Goal: Task Accomplishment & Management: Manage account settings

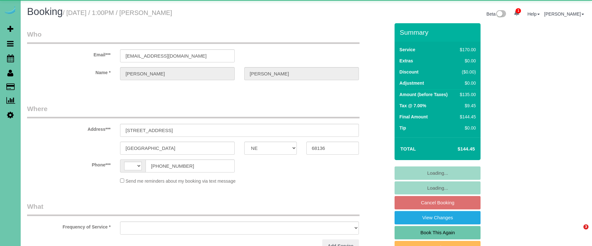
select select "NE"
select select "string:US"
select select "object:626"
select select "string:fspay-3fb275a9-17aa-4a8f-ba62-2e21fc177a71"
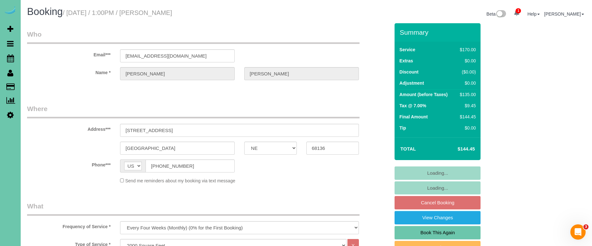
select select "object:910"
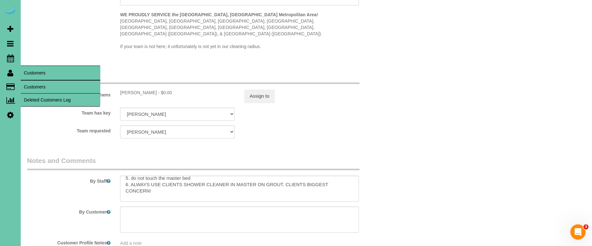
scroll to position [29, 0]
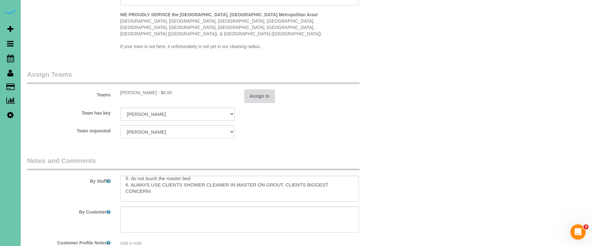
click at [252, 90] on button "Assign to" at bounding box center [259, 96] width 31 height 13
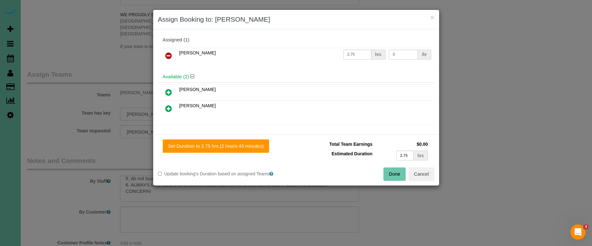
drag, startPoint x: 391, startPoint y: 176, endPoint x: 306, endPoint y: 157, distance: 86.9
click at [391, 176] on button "Done" at bounding box center [395, 174] width 22 height 13
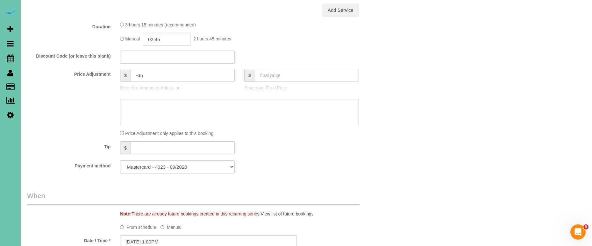
scroll to position [293, 0]
click at [148, 73] on input "-35" at bounding box center [183, 75] width 104 height 13
type input "-24.25"
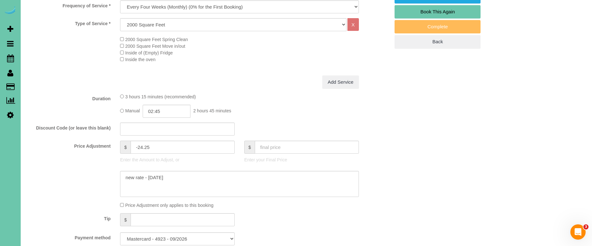
scroll to position [222, 0]
type textarea "new rate - 10/23/25"
click at [152, 146] on input "-24.25" at bounding box center [183, 146] width 104 height 13
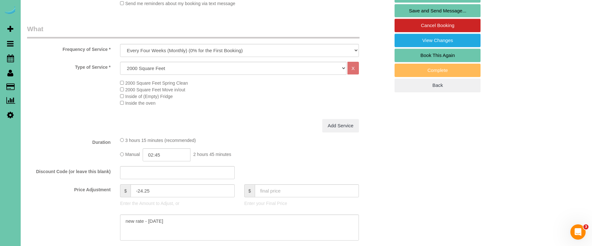
scroll to position [177, 0]
drag, startPoint x: 156, startPoint y: 191, endPoint x: 129, endPoint y: 190, distance: 27.1
click at [129, 190] on div "$ -24.25" at bounding box center [177, 190] width 115 height 13
drag, startPoint x: 114, startPoint y: 184, endPoint x: 102, endPoint y: 181, distance: 13.0
click at [102, 181] on fieldset "What Frequency of Service * One Time Weekly (0% for the First Booking) Bi-Weekl…" at bounding box center [208, 159] width 363 height 270
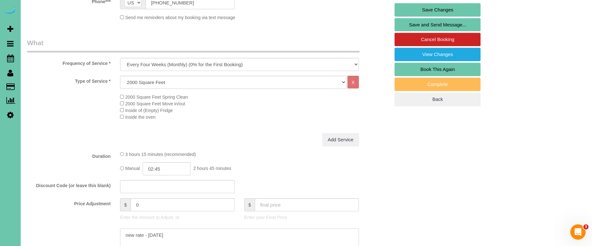
scroll to position [166, 0]
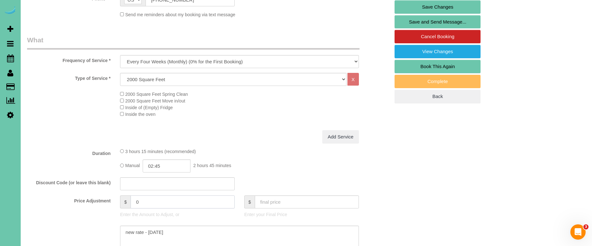
drag, startPoint x: 145, startPoint y: 202, endPoint x: 106, endPoint y: 191, distance: 39.7
click at [106, 191] on fieldset "What Frequency of Service * One Time Weekly (0% for the First Booking) Bi-Weekl…" at bounding box center [208, 170] width 363 height 270
type input "-24.25"
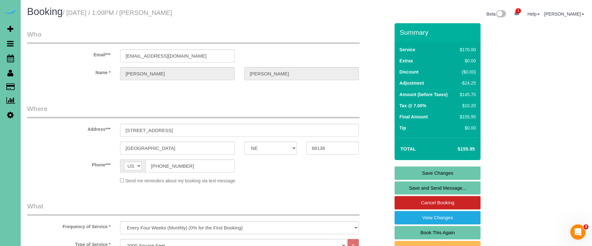
scroll to position [0, 0]
click at [403, 172] on link "Save Changes" at bounding box center [438, 173] width 86 height 13
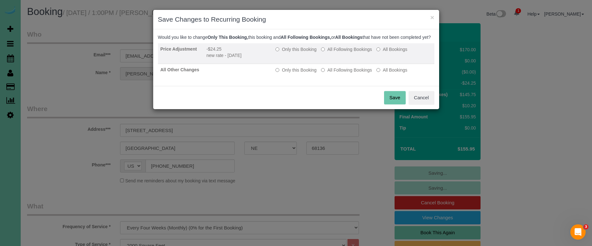
drag, startPoint x: 352, startPoint y: 54, endPoint x: 346, endPoint y: 67, distance: 14.1
click at [352, 53] on label "All Following Bookings" at bounding box center [346, 49] width 51 height 6
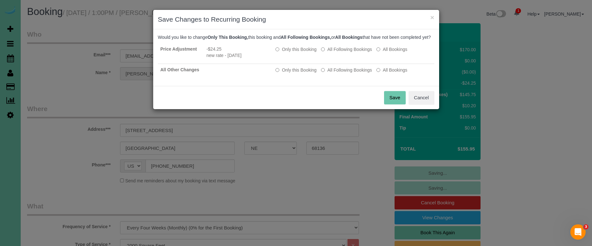
drag, startPoint x: 341, startPoint y: 76, endPoint x: 371, endPoint y: 92, distance: 33.4
click at [341, 73] on label "All Following Bookings" at bounding box center [346, 70] width 51 height 6
click at [387, 105] on button "Save" at bounding box center [395, 97] width 22 height 13
